Goal: Information Seeking & Learning: Compare options

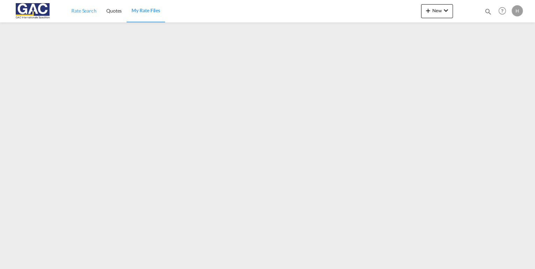
click at [77, 7] on link "Rate Search" at bounding box center [83, 11] width 35 height 23
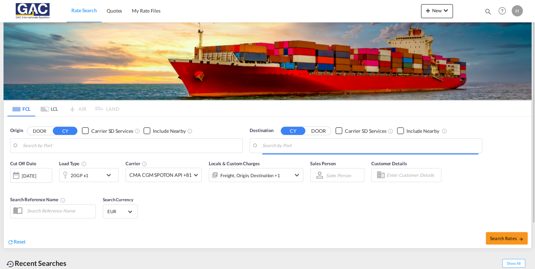
type input "[GEOGRAPHIC_DATA], DEBRV"
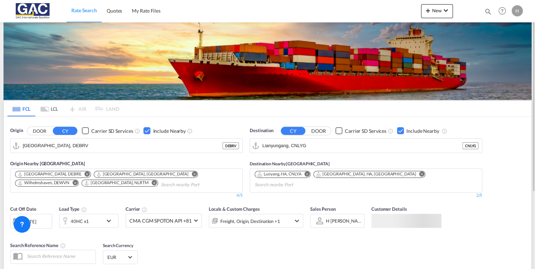
click at [399, 129] on div "Checkbox No Ink" at bounding box center [400, 130] width 7 height 7
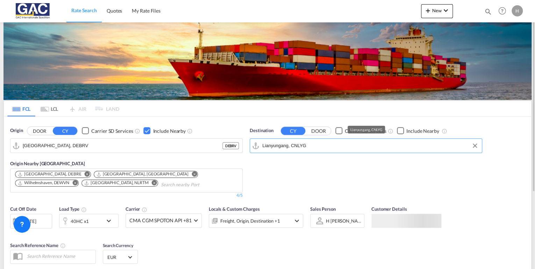
click at [315, 145] on input "Lianyungang, CNLYG" at bounding box center [370, 146] width 216 height 10
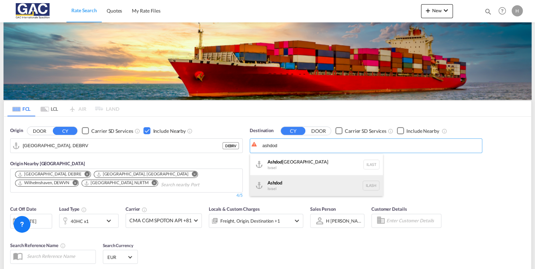
click at [282, 189] on div "Ashdod [GEOGRAPHIC_DATA] [GEOGRAPHIC_DATA]" at bounding box center [316, 185] width 133 height 21
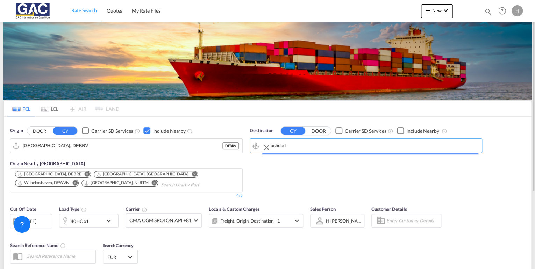
type input "Ashdod, ILASH"
click at [401, 131] on div "Checkbox No Ink" at bounding box center [400, 130] width 7 height 7
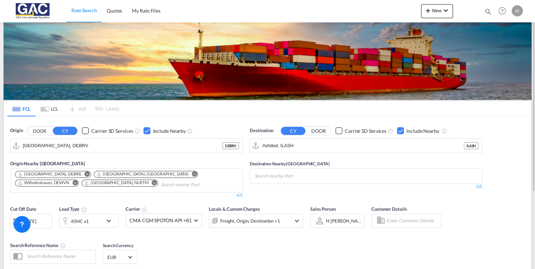
click at [401, 131] on div "Checkbox No Ink" at bounding box center [400, 130] width 7 height 7
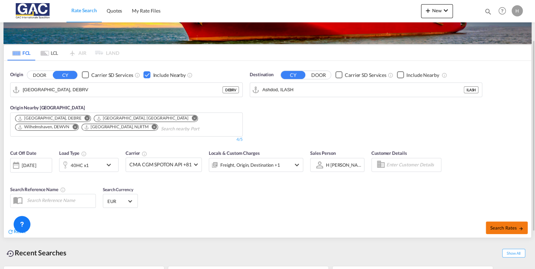
click at [496, 225] on span "Search Rates" at bounding box center [507, 228] width 34 height 6
type input "DEBRV to ILASH / [DATE]"
